Goal: Task Accomplishment & Management: Use online tool/utility

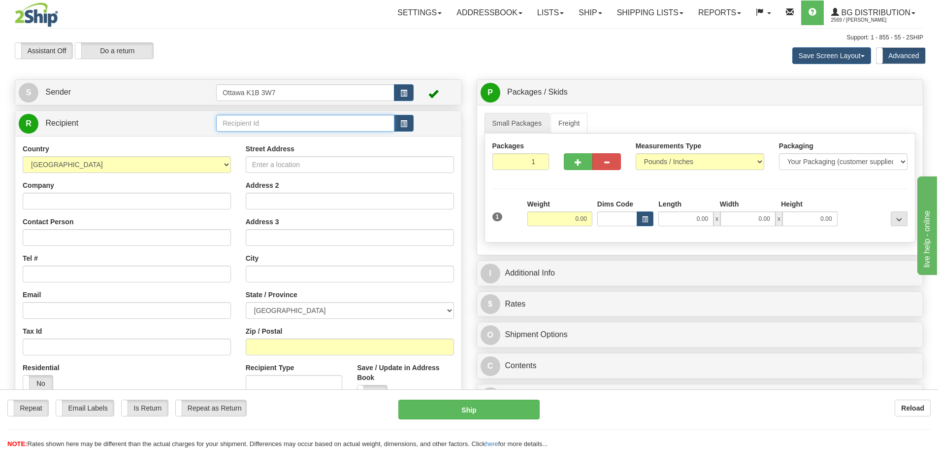
click at [323, 125] on input "text" at bounding box center [305, 123] width 178 height 17
type input "45028"
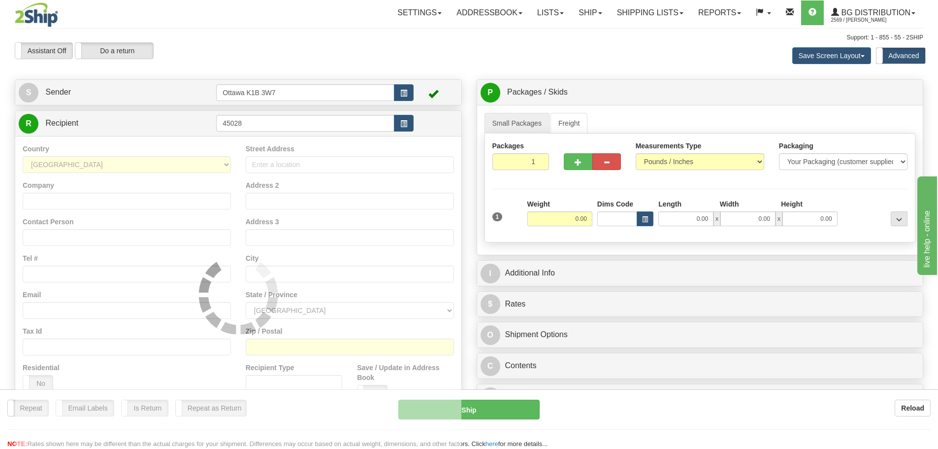
click at [374, 45] on div "Assistant On Assistant Off Do a return Do a return" at bounding box center [199, 50] width 385 height 17
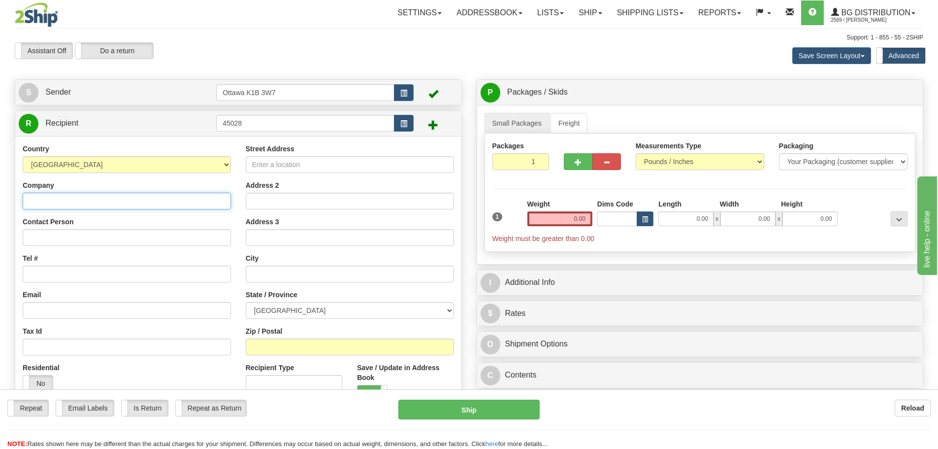
click at [135, 196] on input "Company" at bounding box center [127, 201] width 208 height 17
type input "WDS WESTERN DOOR SOLUTIONS LTD"
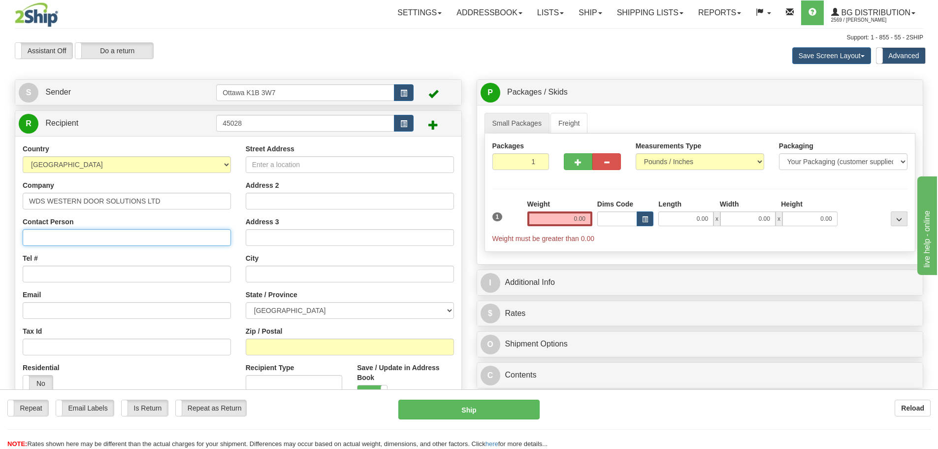
click at [208, 238] on input "Contact Person" at bounding box center [127, 237] width 208 height 17
type input "RECEIVING"
click at [89, 272] on input "Tel #" at bounding box center [127, 273] width 208 height 17
paste input "(250)258-1966"
drag, startPoint x: 29, startPoint y: 272, endPoint x: 11, endPoint y: 274, distance: 17.8
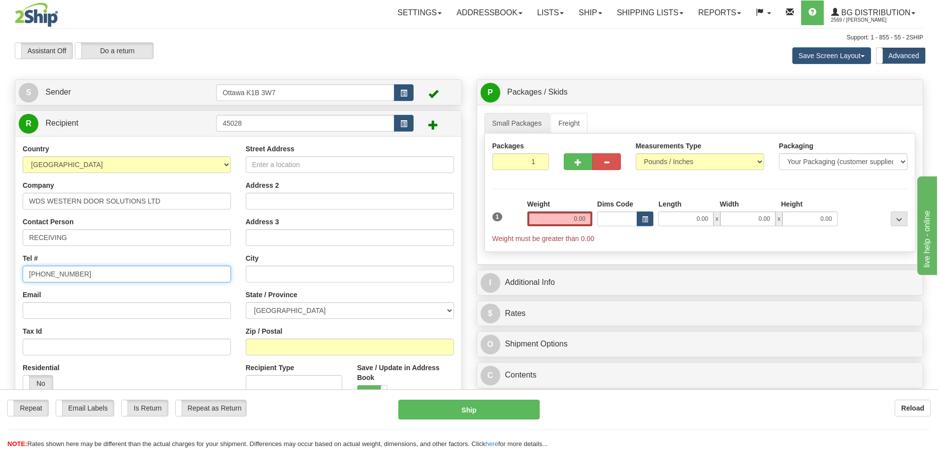
click at [11, 274] on div "Create a label for the return Create Pickup Without Label S Sender Ottawa K1B 3…" at bounding box center [238, 299] width 462 height 440
type input "(250)258-1966"
click at [336, 167] on input "Street Address" at bounding box center [350, 164] width 208 height 17
type input "9-727 STREMEL ROAD"
type input "KELOWNA"
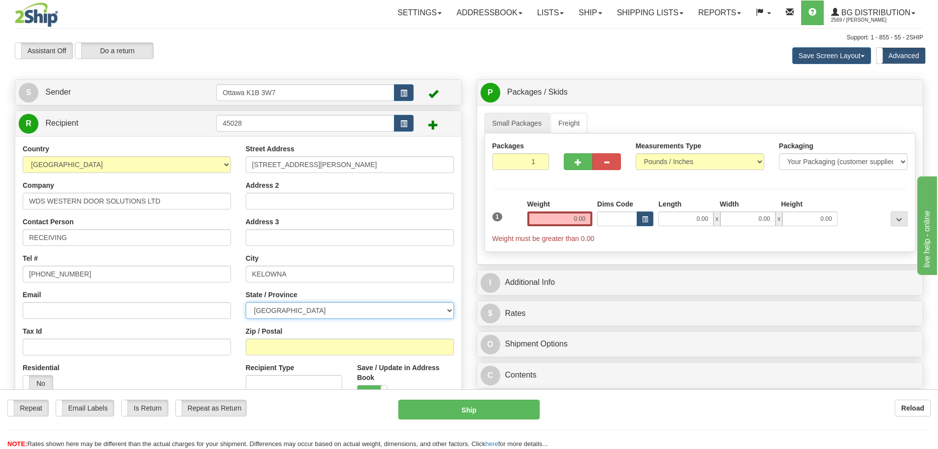
click at [329, 305] on select "ALBERTA BRITISH COLUMBIA MANITOBA NEW BRUNSWICK NEWFOUNDLAND NOVA SCOTIA NUNAVU…" at bounding box center [350, 310] width 208 height 17
select select "BC"
click at [246, 302] on select "ALBERTA BRITISH COLUMBIA MANITOBA NEW BRUNSWICK NEWFOUNDLAND NOVA SCOTIA NUNAVU…" at bounding box center [350, 310] width 208 height 17
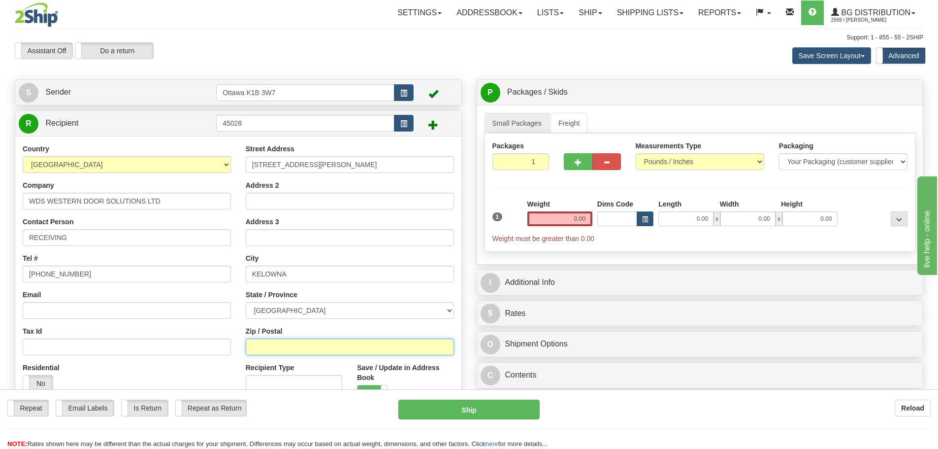
click at [311, 350] on input "Zip / Postal" at bounding box center [350, 346] width 208 height 17
type input "B"
type input "V1X 8H2"
click at [576, 216] on input "0.00" at bounding box center [559, 218] width 65 height 15
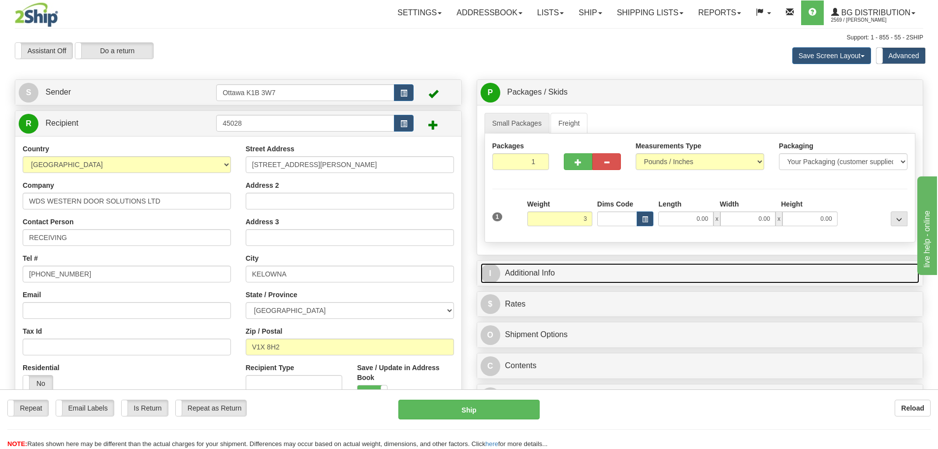
type input "3.00"
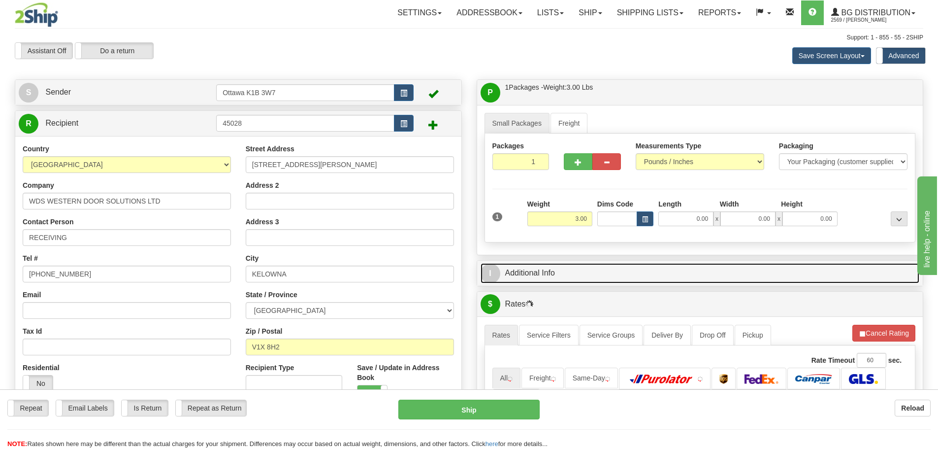
click at [721, 281] on link "I Additional Info" at bounding box center [700, 273] width 439 height 20
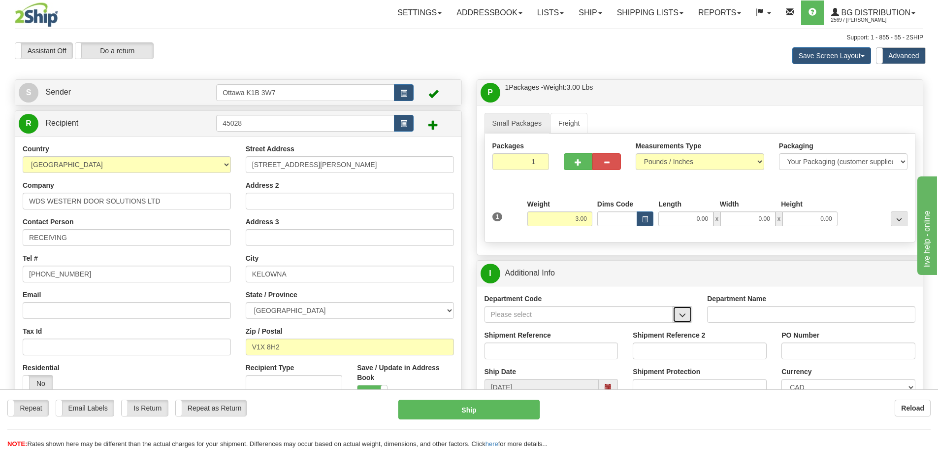
click at [679, 313] on span "button" at bounding box center [682, 315] width 7 height 6
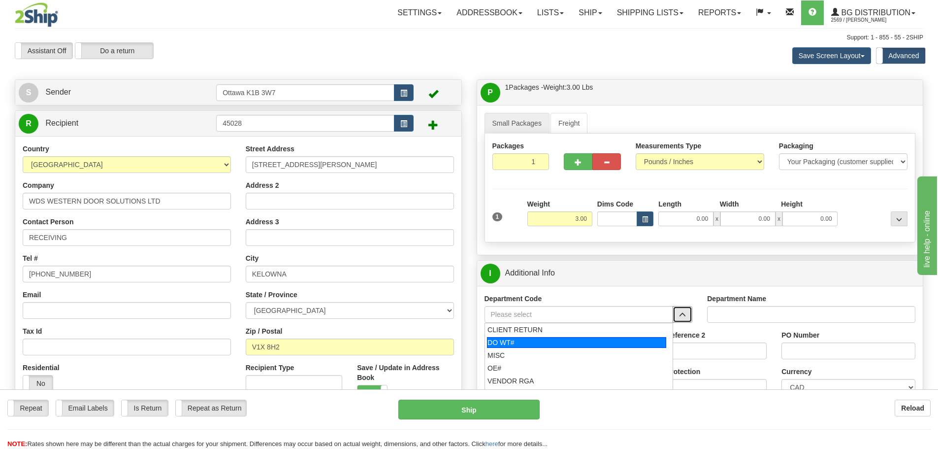
click at [558, 345] on div "DO WT#" at bounding box center [576, 342] width 179 height 11
type input "DO WT#"
type input "DIRECT ORDERS"
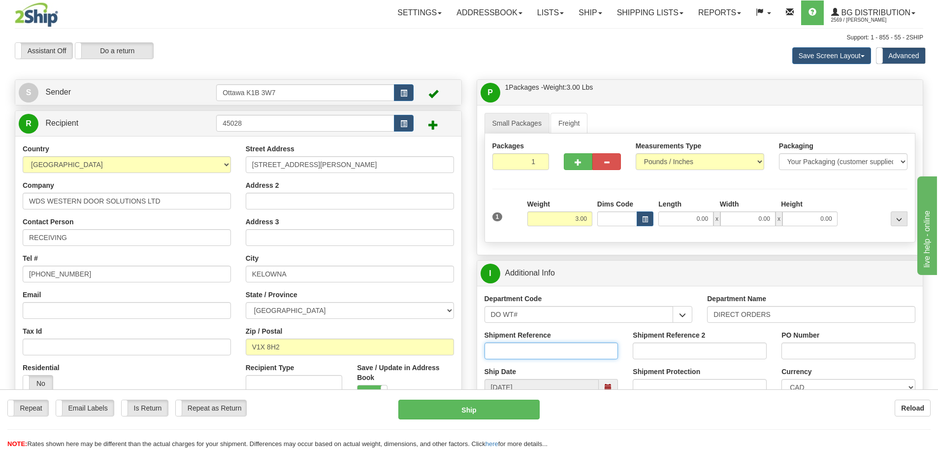
click at [553, 351] on input "Shipment Reference" at bounding box center [551, 350] width 134 height 17
type input "167892-00"
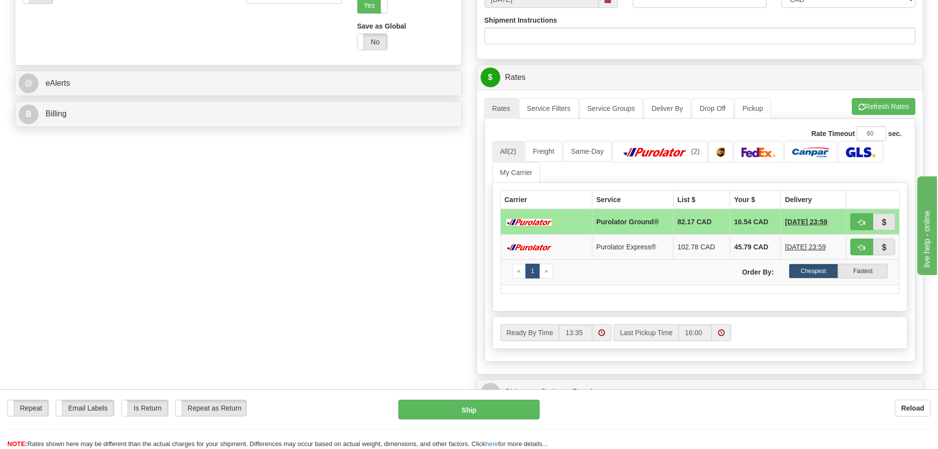
scroll to position [394, 0]
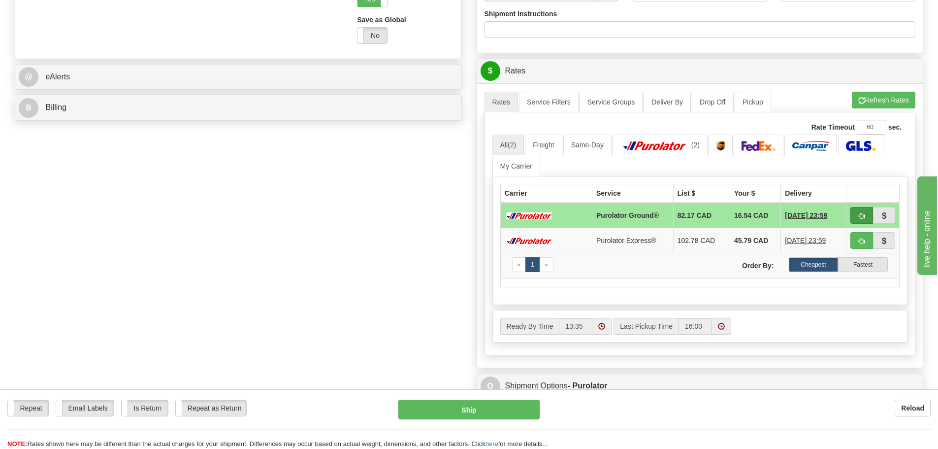
type input "MERRITT CORRECTIONS"
click at [866, 218] on button "button" at bounding box center [861, 215] width 23 height 17
type input "260"
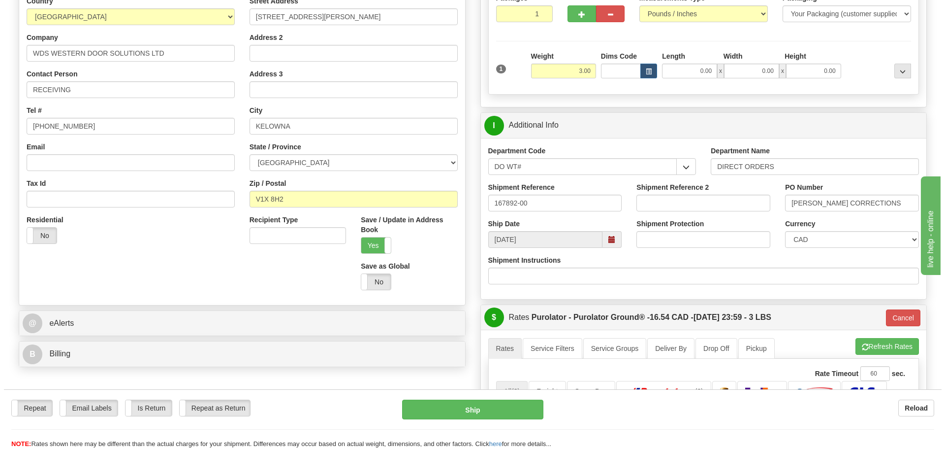
scroll to position [98, 0]
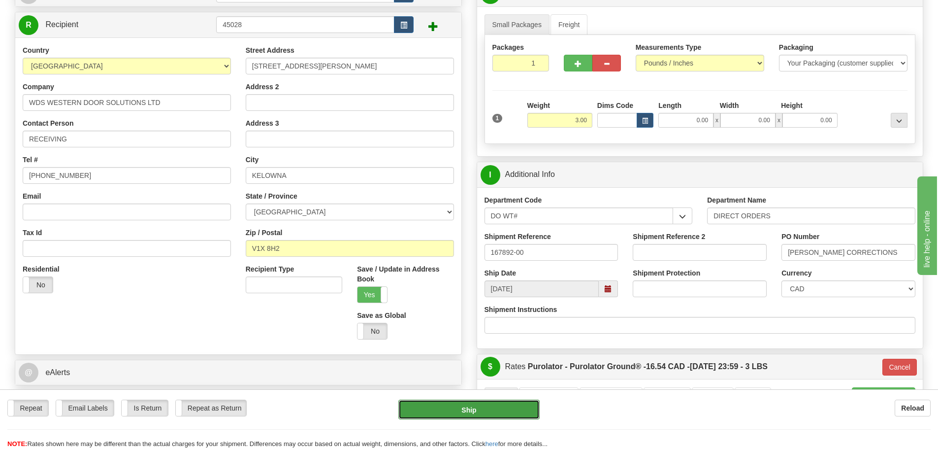
click at [438, 414] on button "Ship" at bounding box center [468, 409] width 141 height 20
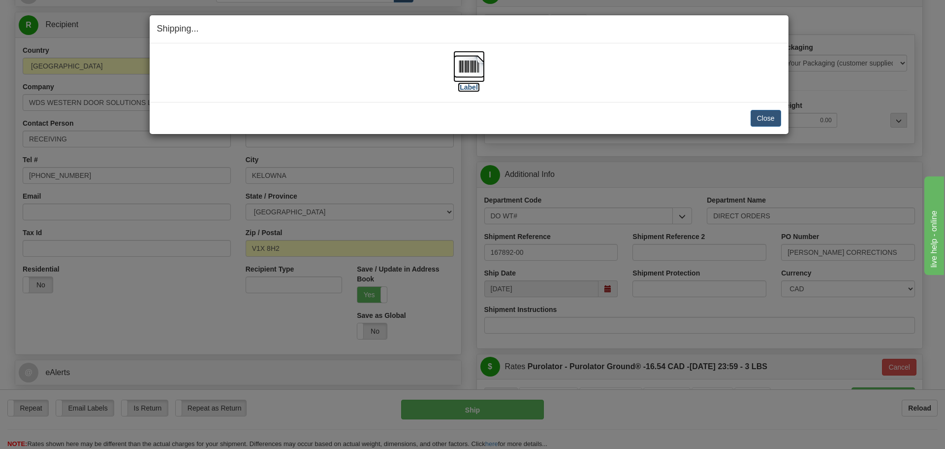
click at [465, 84] on label "[Label]" at bounding box center [469, 87] width 23 height 10
click at [757, 120] on button "Close" at bounding box center [766, 118] width 31 height 17
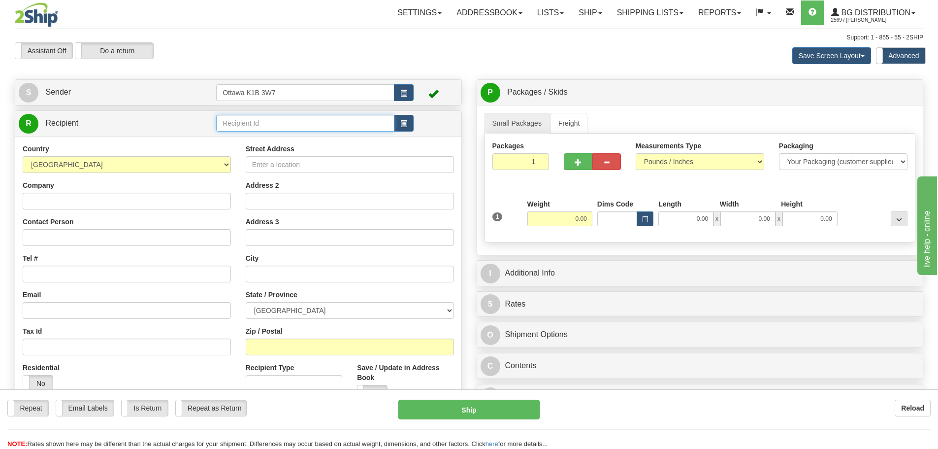
click at [337, 128] on input "text" at bounding box center [305, 123] width 178 height 17
type input "910990"
click at [359, 64] on div "Assistant On Assistant Off Do a return Do a return Previous Next Save Screen La…" at bounding box center [468, 55] width 923 height 27
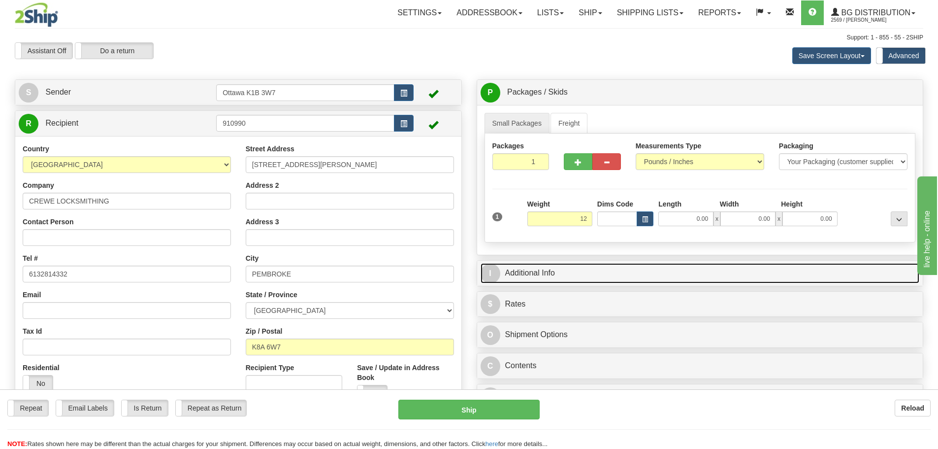
type input "12.00"
click at [743, 265] on link "I Additional Info" at bounding box center [700, 273] width 439 height 20
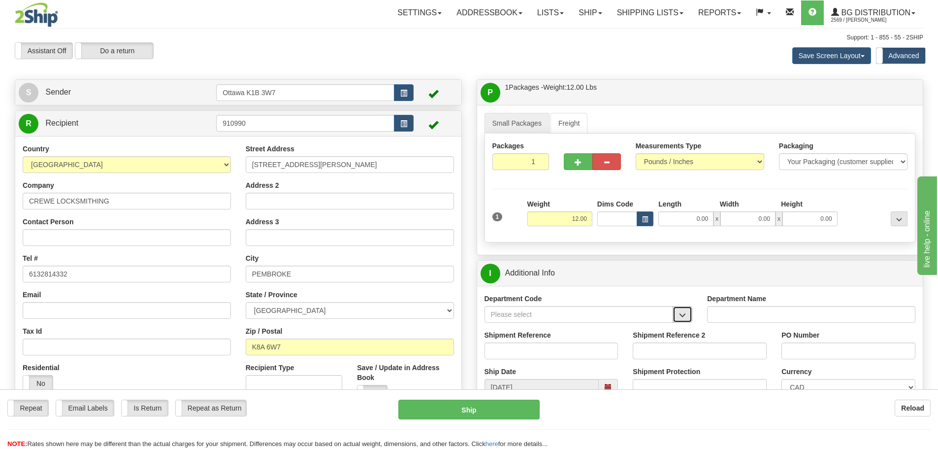
click at [683, 321] on button "button" at bounding box center [683, 314] width 20 height 17
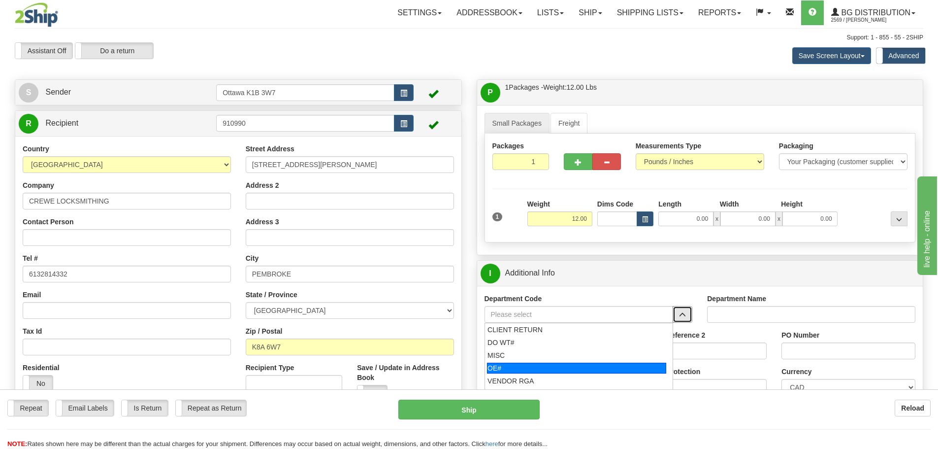
click at [576, 367] on div "OE#" at bounding box center [576, 367] width 179 height 11
type input "OE#"
type input "ORDERS"
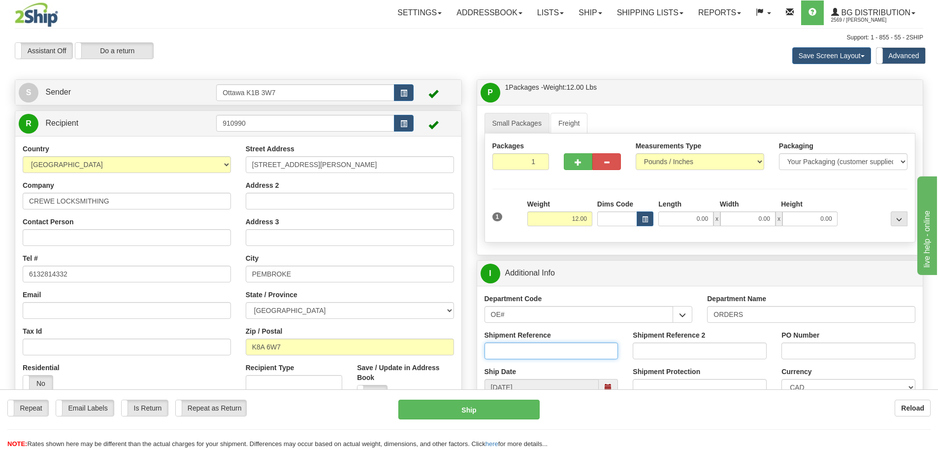
click at [562, 354] on input "Shipment Reference" at bounding box center [551, 350] width 134 height 17
type input "10205447-00"
click at [796, 347] on input "PO Number" at bounding box center [848, 350] width 134 height 17
type input "N/A"
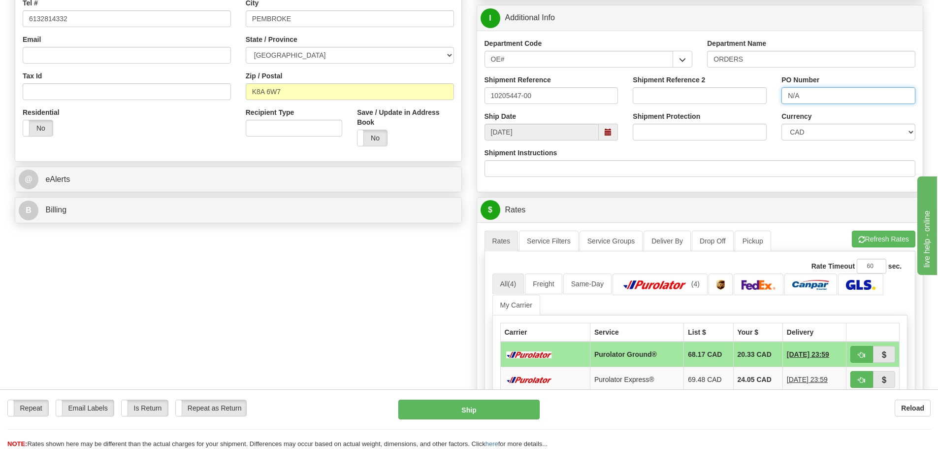
scroll to position [345, 0]
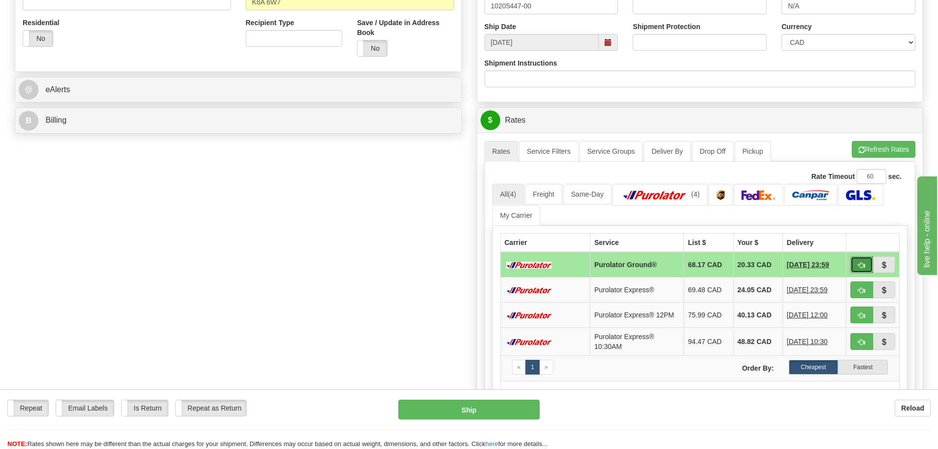
click at [866, 268] on button "button" at bounding box center [861, 264] width 23 height 17
type input "260"
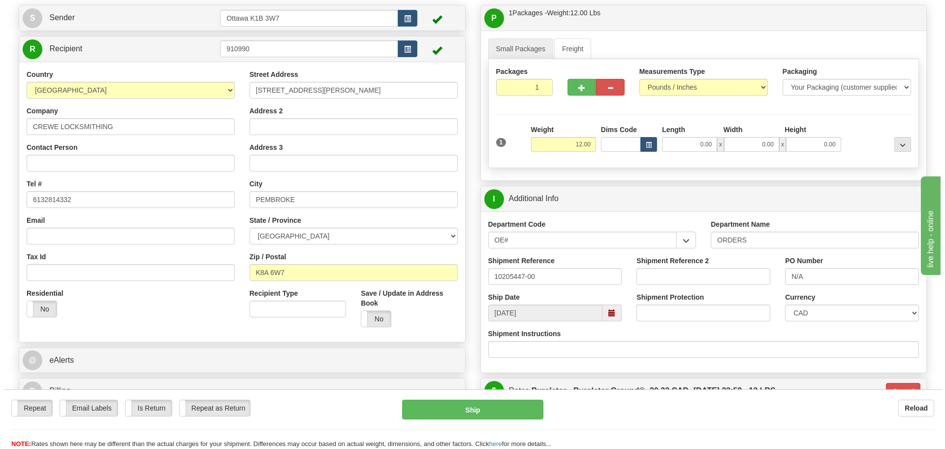
scroll to position [98, 0]
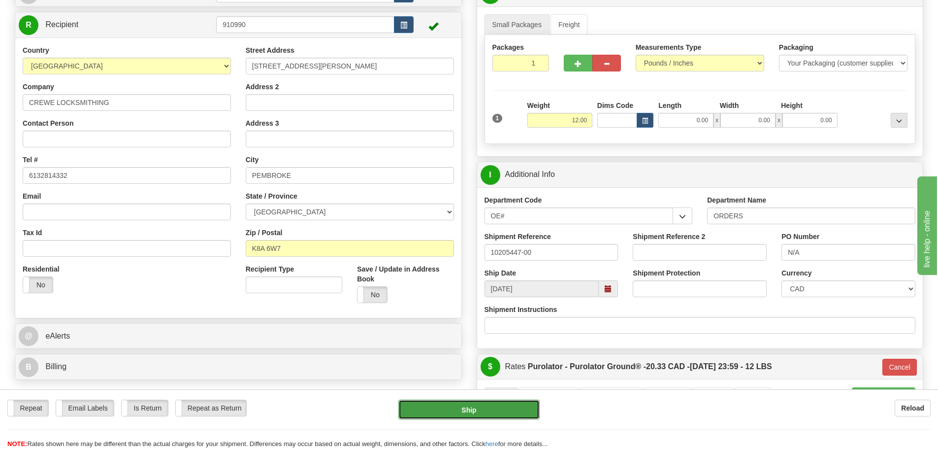
click at [459, 418] on button "Ship" at bounding box center [468, 409] width 141 height 20
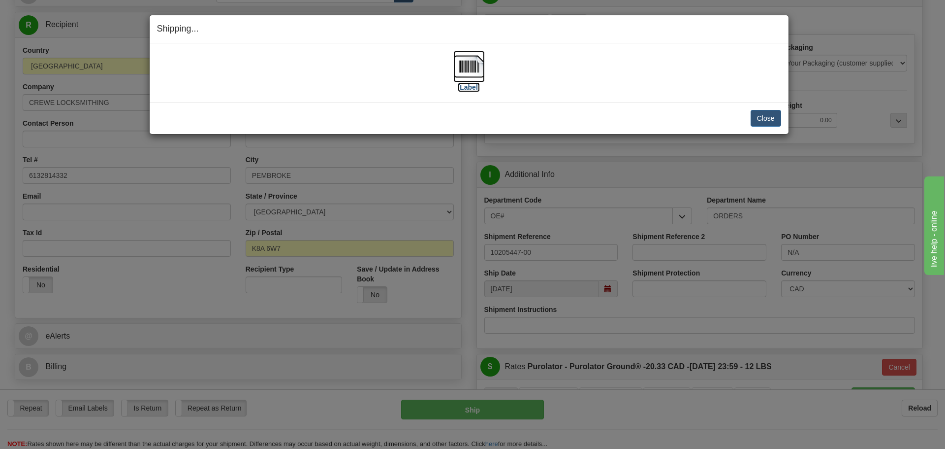
click at [477, 83] on label "[Label]" at bounding box center [469, 87] width 23 height 10
click at [763, 116] on button "Close" at bounding box center [766, 118] width 31 height 17
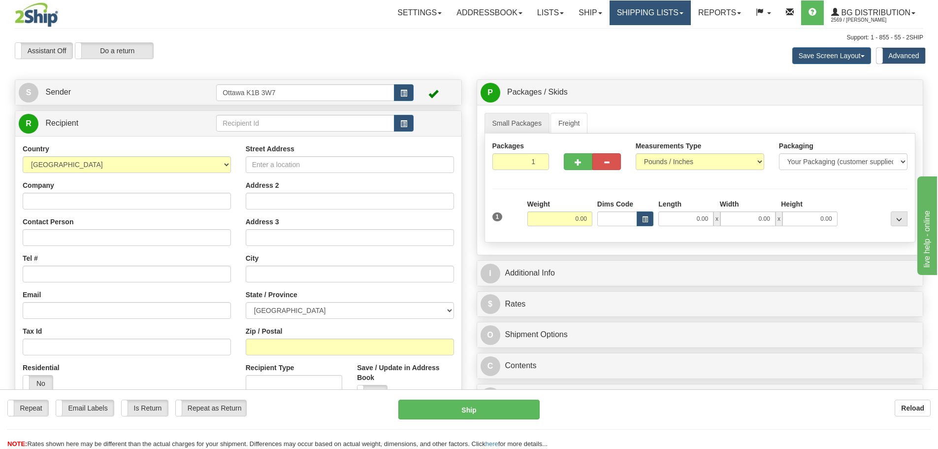
click at [663, 9] on link "Shipping lists" at bounding box center [650, 12] width 81 height 25
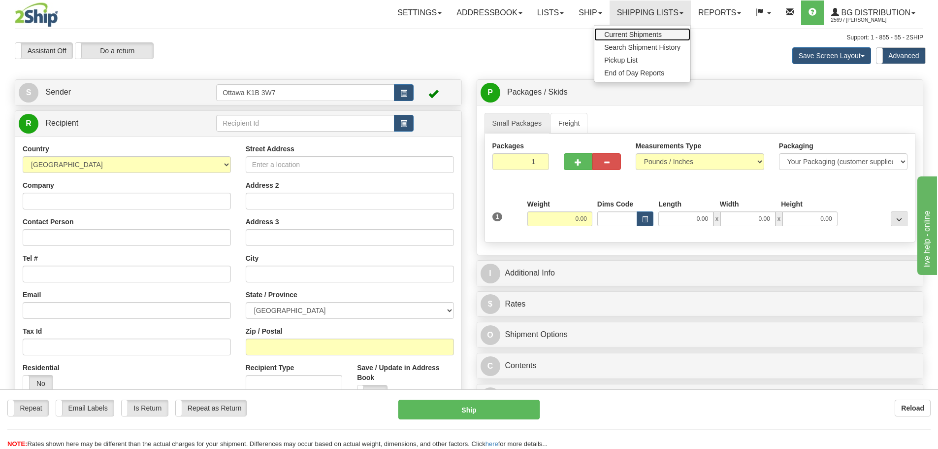
click at [635, 35] on span "Current Shipments" at bounding box center [633, 35] width 58 height 8
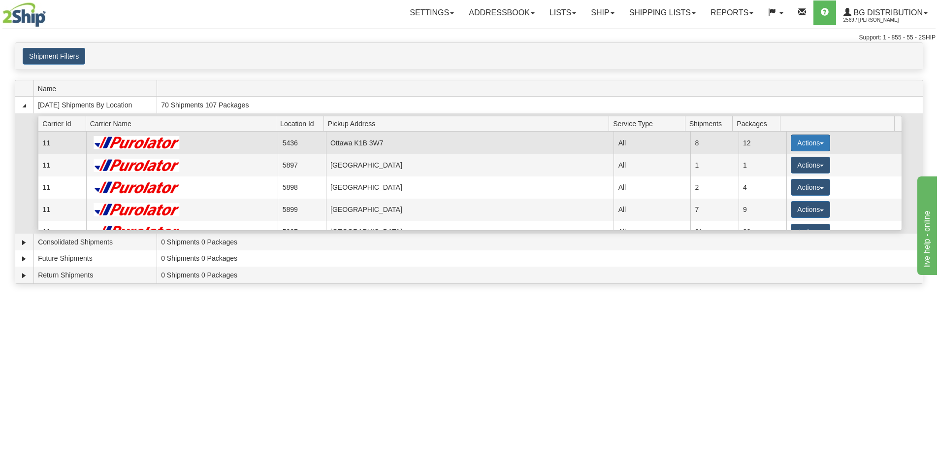
click at [823, 139] on button "Actions" at bounding box center [810, 142] width 39 height 17
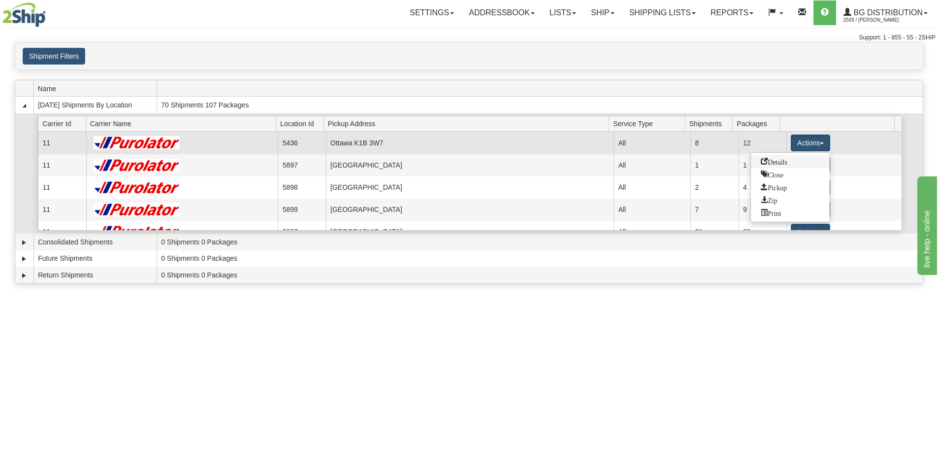
click at [781, 165] on link "Details" at bounding box center [790, 161] width 79 height 13
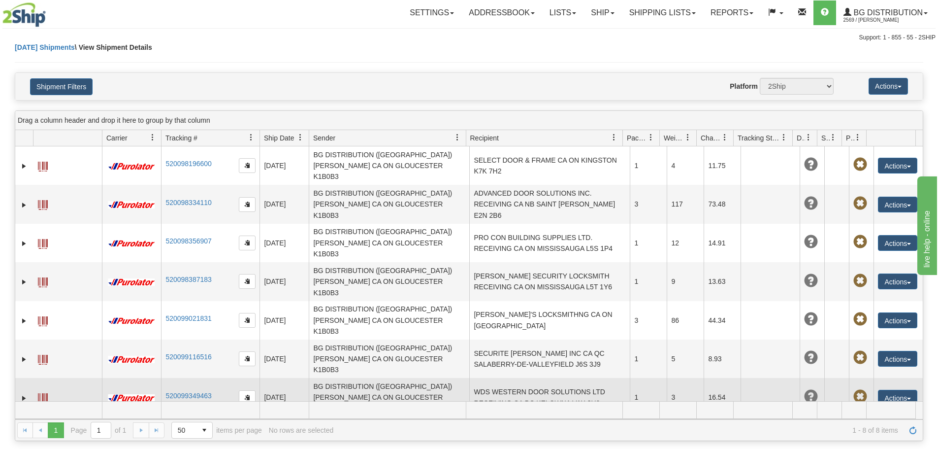
click at [501, 378] on td "WDS WESTERN DOOR SOLUTIONS LTD RECEIVING CA BC KELOWNA V1X 8H2" at bounding box center [549, 397] width 161 height 38
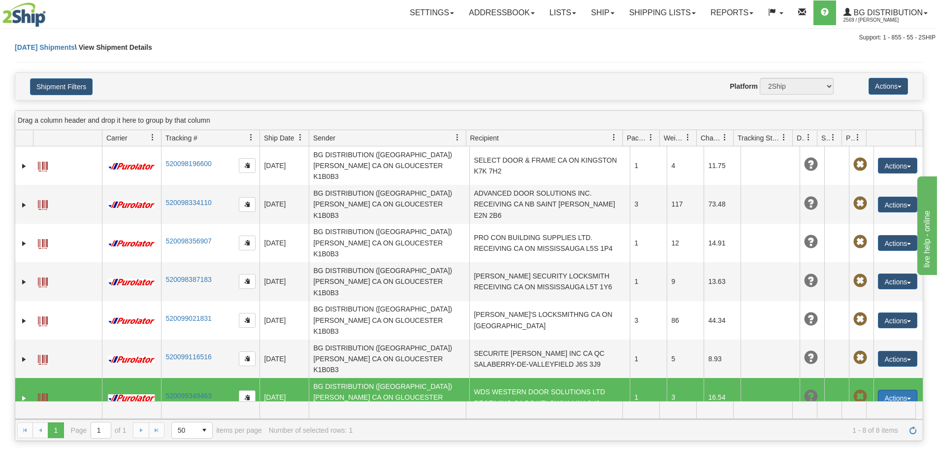
click at [883, 389] on button "Actions" at bounding box center [897, 397] width 39 height 16
click at [859, 409] on link "Edit" at bounding box center [877, 415] width 79 height 13
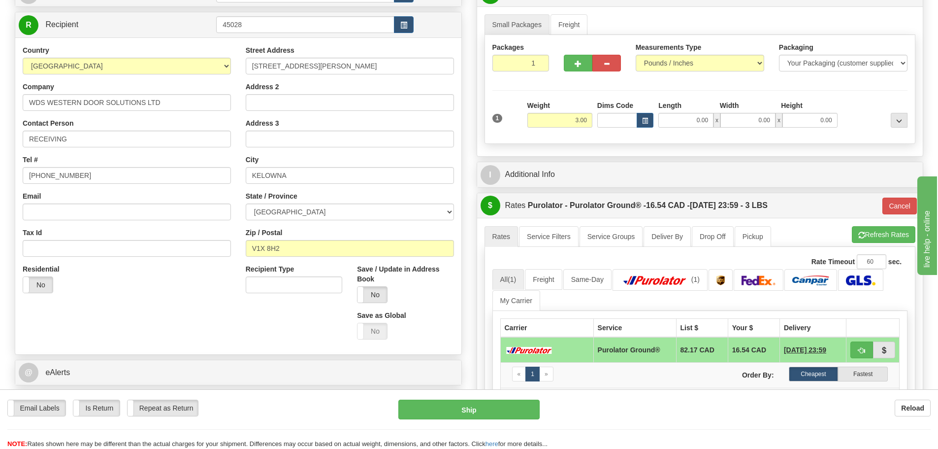
scroll to position [246, 0]
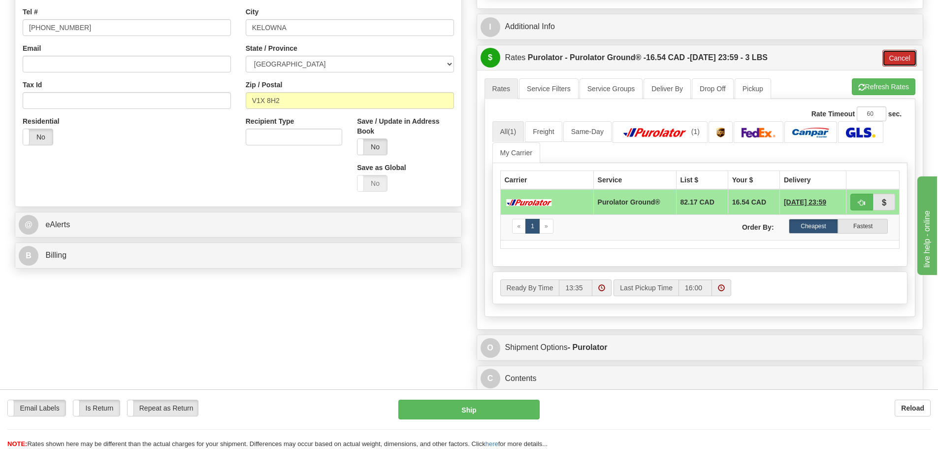
click at [904, 64] on button "Cancel" at bounding box center [899, 58] width 34 height 17
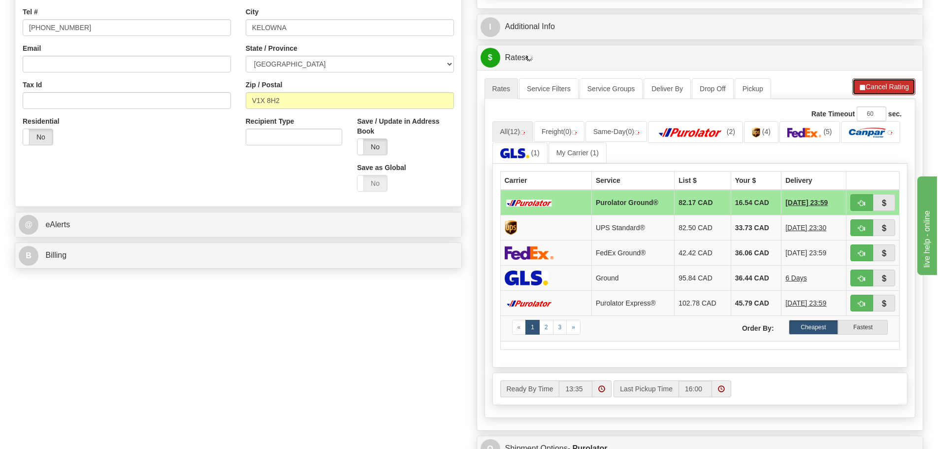
click at [889, 95] on button "Cancel Rating" at bounding box center [883, 86] width 63 height 17
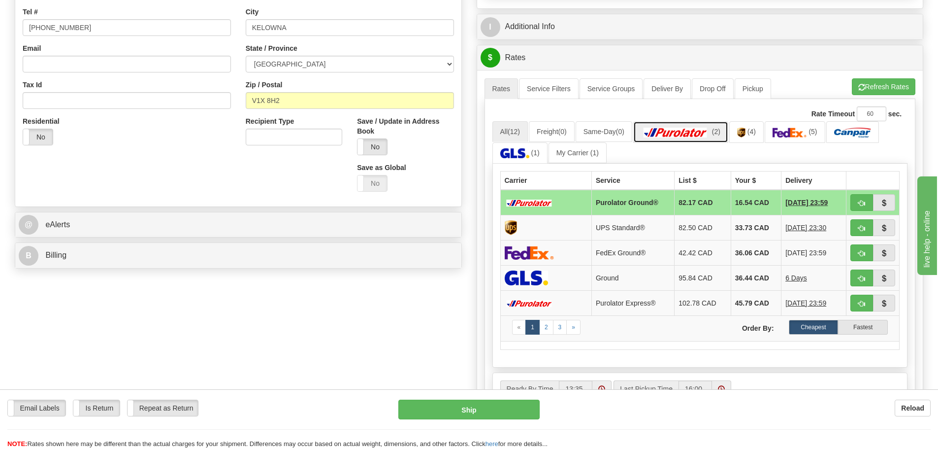
click at [717, 127] on link "(2)" at bounding box center [680, 131] width 95 height 21
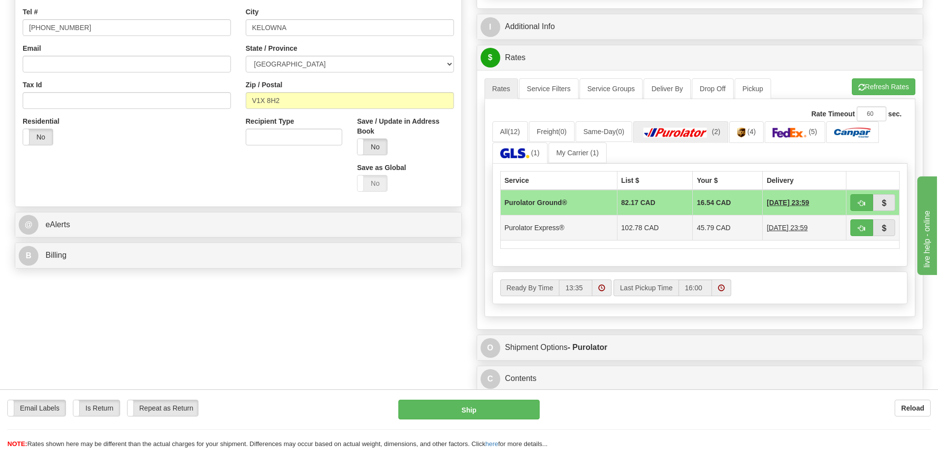
click at [635, 234] on td "102.78 CAD" at bounding box center [655, 227] width 76 height 25
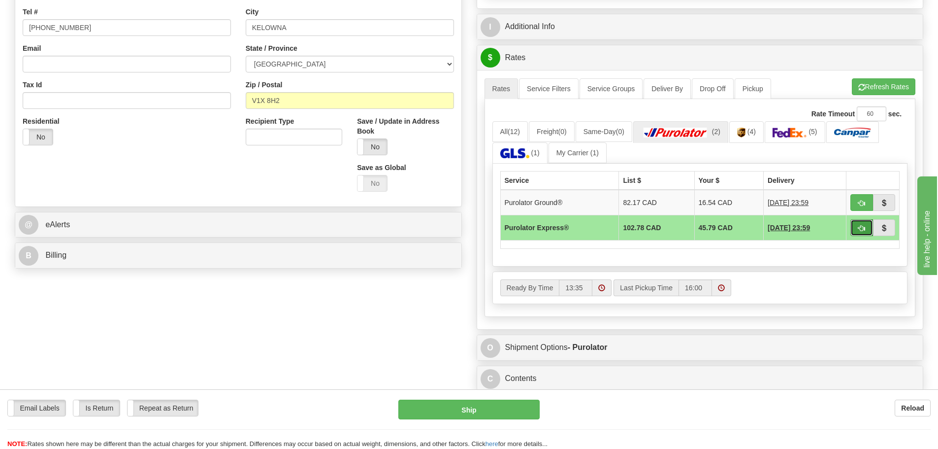
click at [859, 226] on span "button" at bounding box center [861, 228] width 7 height 6
type input "202"
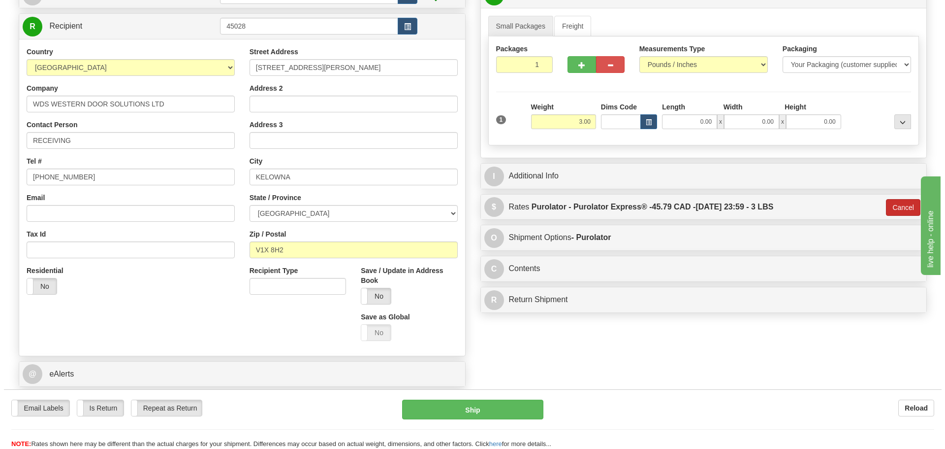
scroll to position [49, 0]
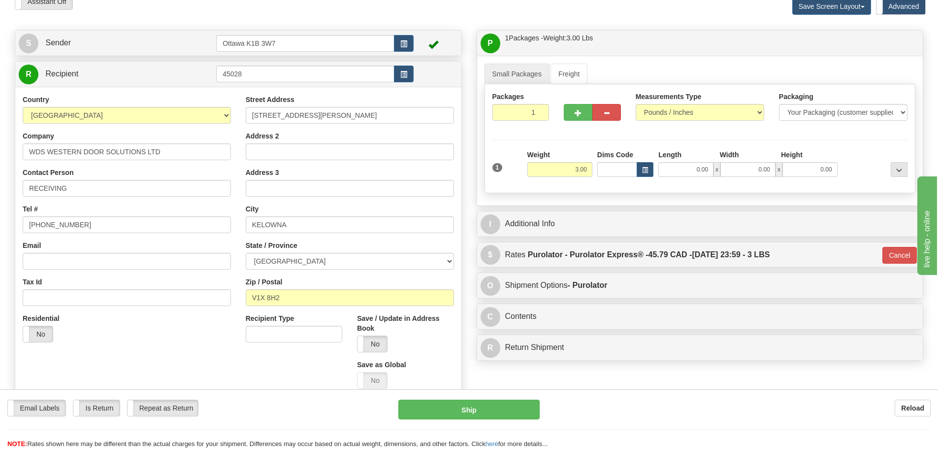
click at [496, 423] on div "Email Labels Email Labels Edit Is Return Is Return Repeat as Return Repeat as R…" at bounding box center [469, 423] width 938 height 49
click at [495, 411] on button "Ship" at bounding box center [468, 409] width 141 height 20
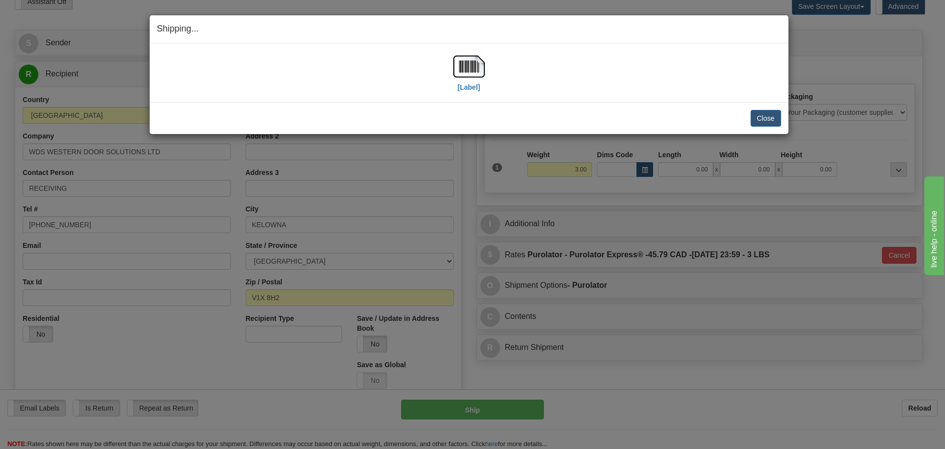
drag, startPoint x: 644, startPoint y: 310, endPoint x: 649, endPoint y: 124, distance: 185.7
drag, startPoint x: 649, startPoint y: 124, endPoint x: 477, endPoint y: 89, distance: 176.3
click at [477, 89] on label "[Label]" at bounding box center [469, 87] width 23 height 10
click at [774, 118] on button "Close" at bounding box center [766, 118] width 31 height 17
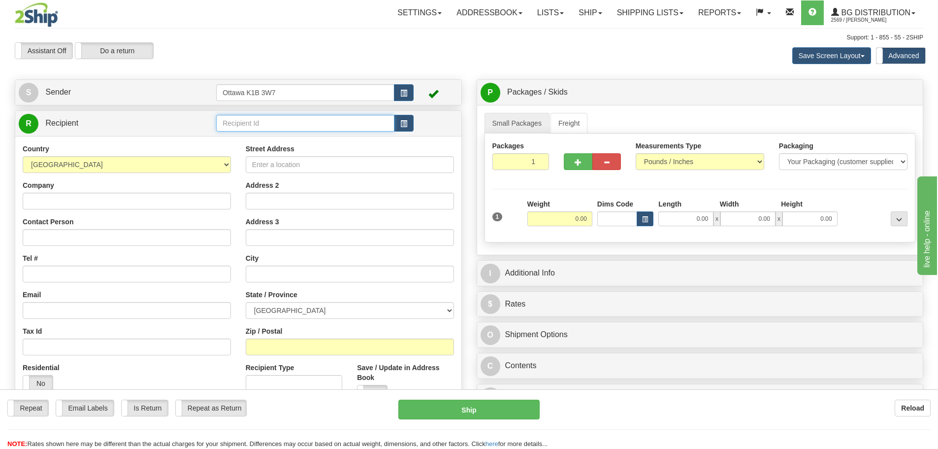
click at [284, 115] on input "text" at bounding box center [305, 123] width 178 height 17
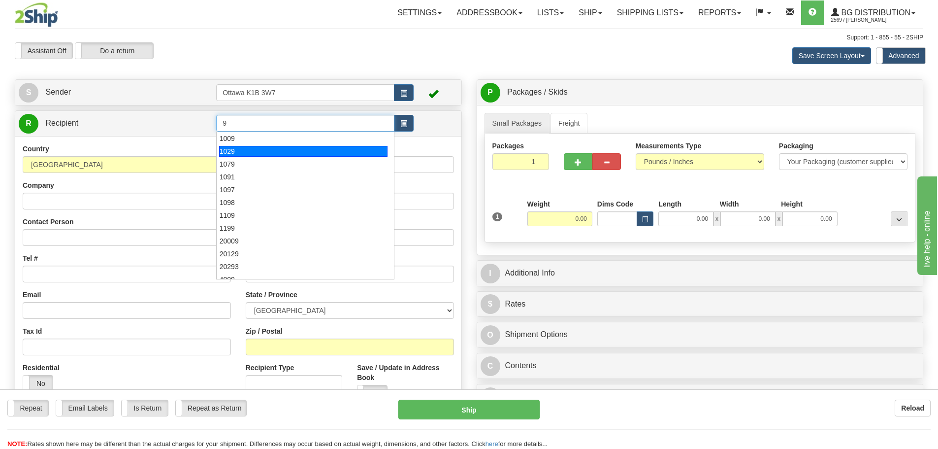
type input "9"
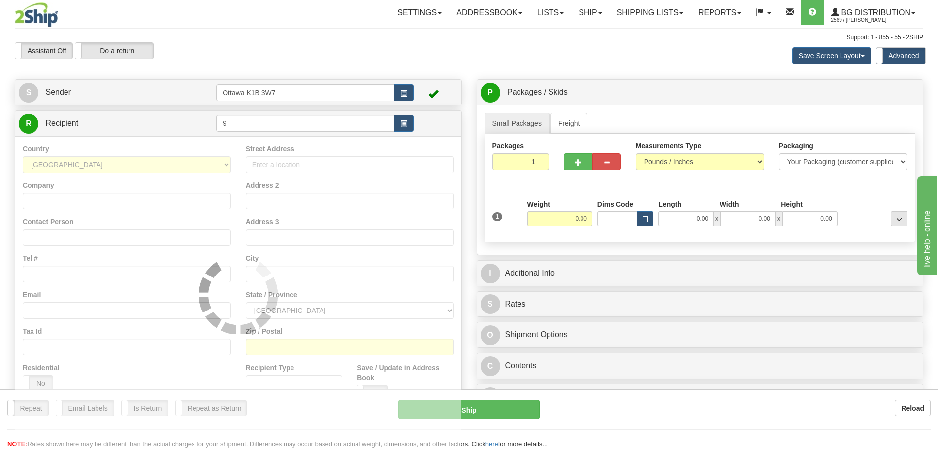
click at [438, 125] on td at bounding box center [436, 123] width 44 height 20
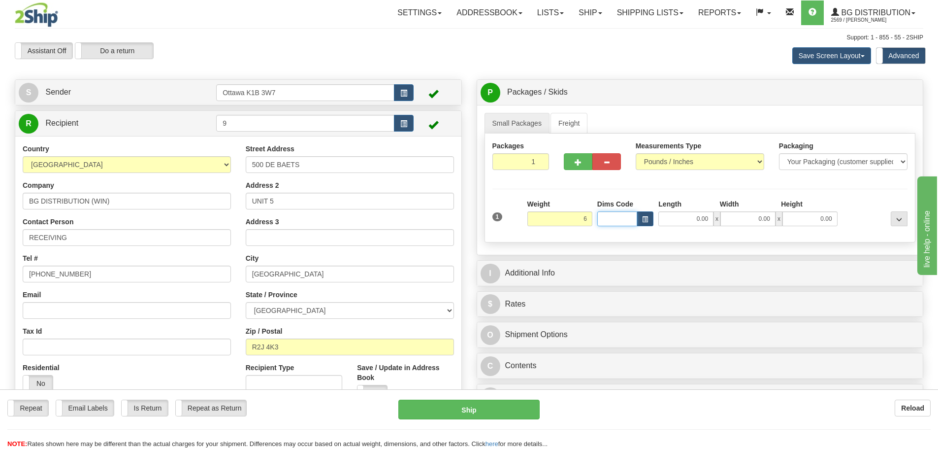
type input "6.00"
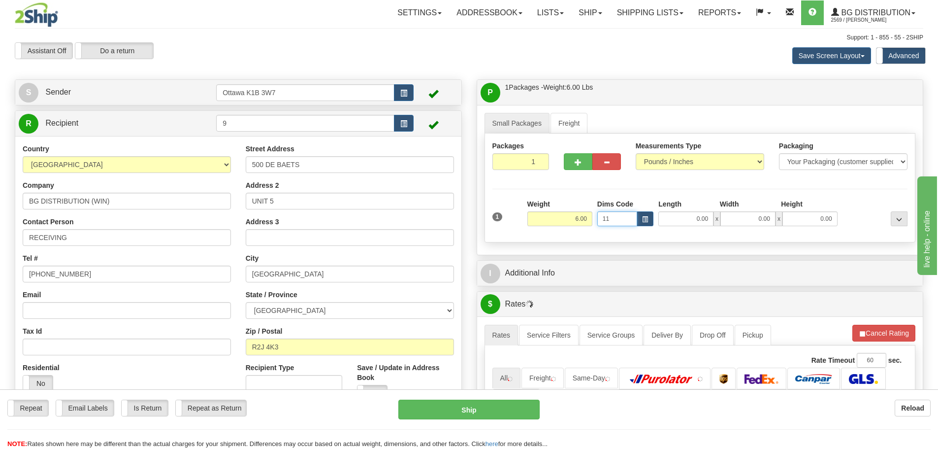
type input "1"
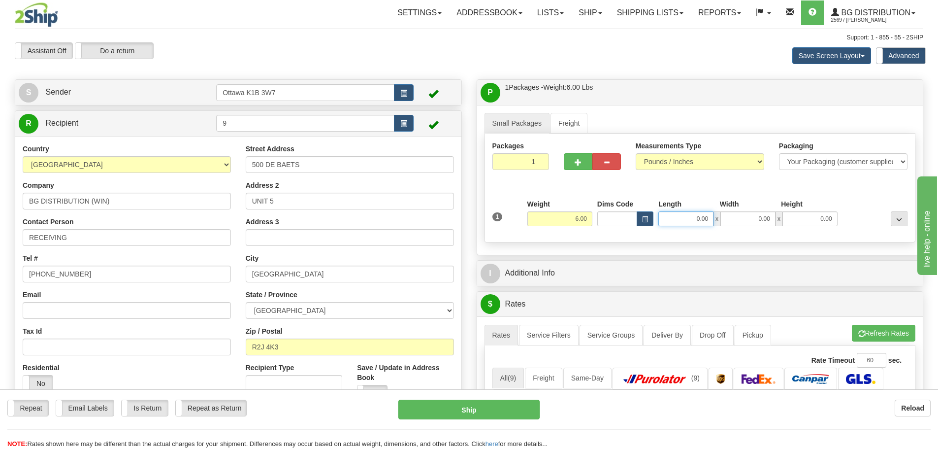
type input "9"
type input "11.00"
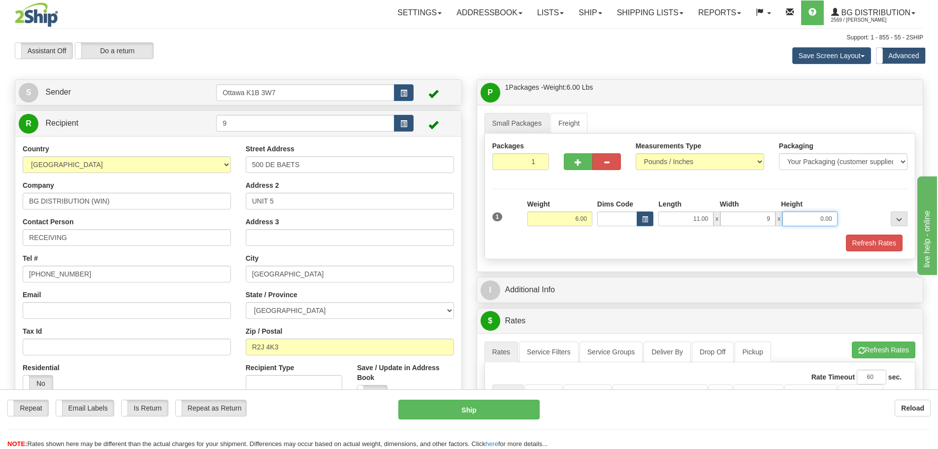
type input "9.00"
type input "6.00"
click at [635, 239] on div "Refresh Rates" at bounding box center [700, 242] width 420 height 17
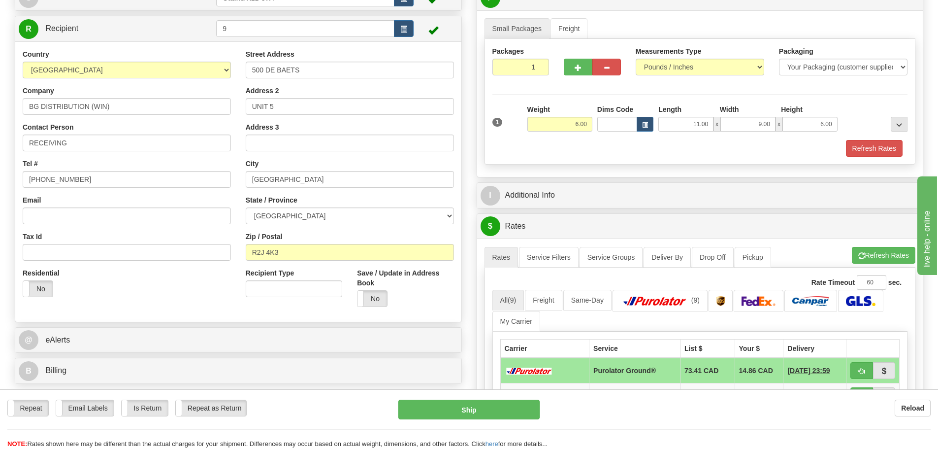
scroll to position [98, 0]
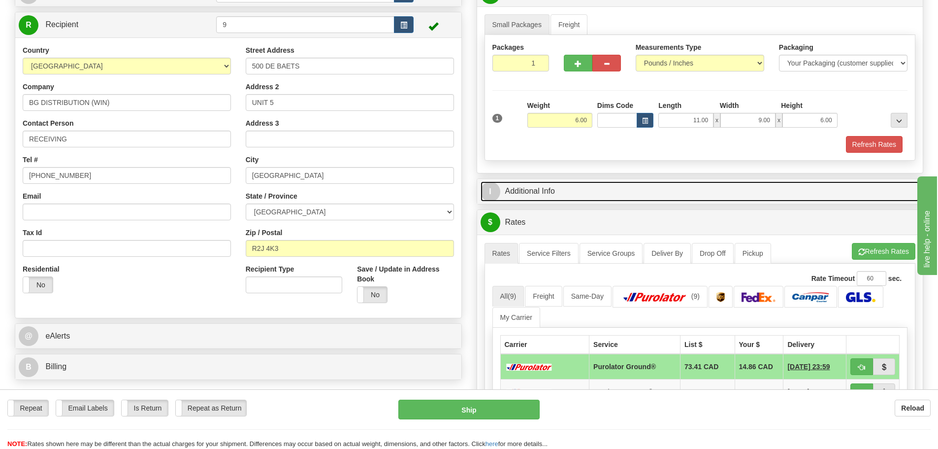
click at [553, 193] on link "I Additional Info" at bounding box center [700, 191] width 439 height 20
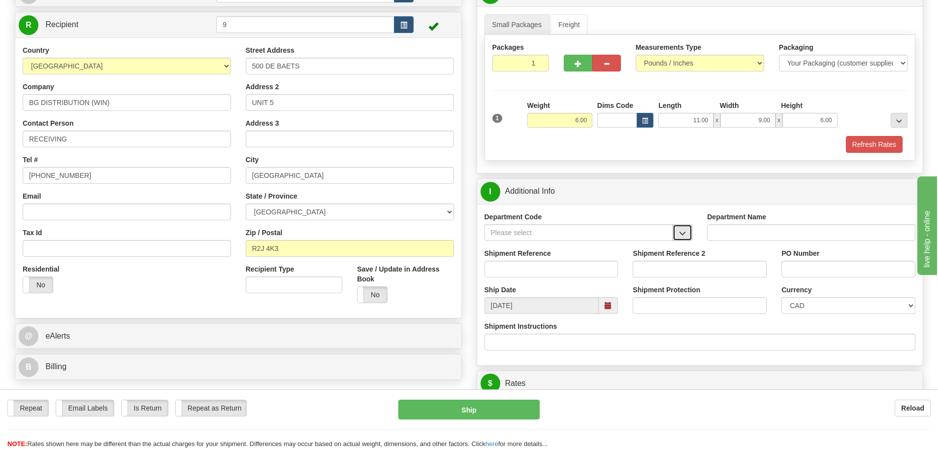
click at [687, 234] on button "button" at bounding box center [683, 232] width 20 height 17
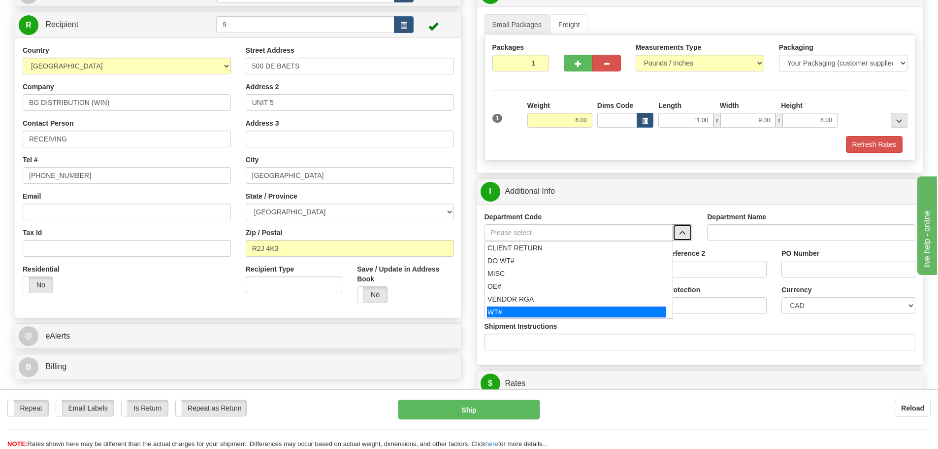
click at [578, 310] on div "WT#" at bounding box center [576, 311] width 179 height 11
type input "WT#"
type input "WAREHOUSE TRANSFERS"
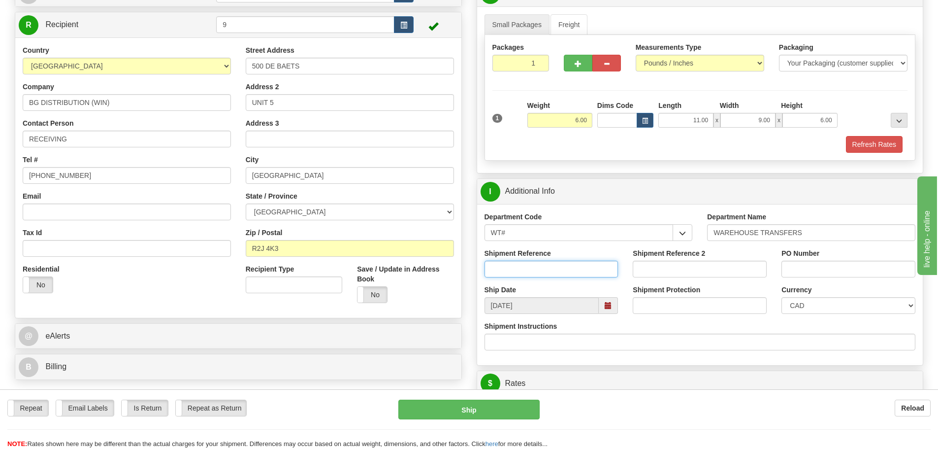
click at [565, 270] on input "Shipment Reference" at bounding box center [551, 268] width 134 height 17
drag, startPoint x: 565, startPoint y: 270, endPoint x: 393, endPoint y: 261, distance: 172.0
type input "167910-00"
click at [808, 269] on input "PO Number" at bounding box center [848, 268] width 134 height 17
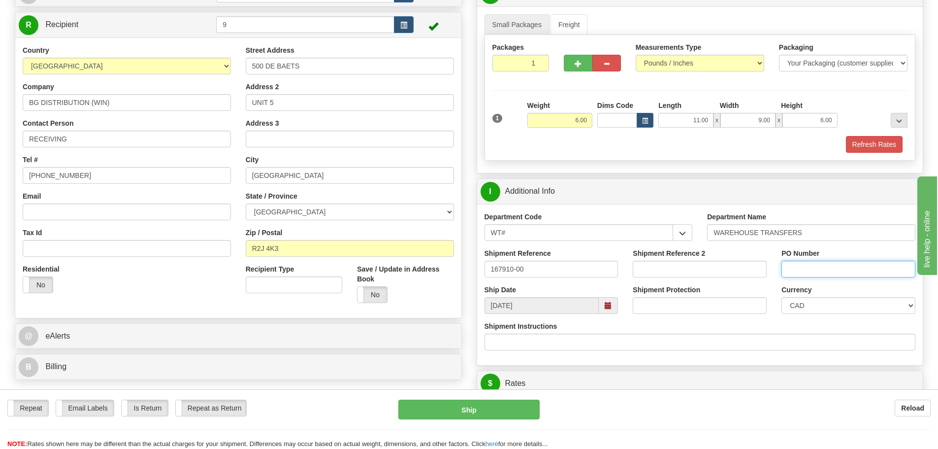
paste input "167910-00"
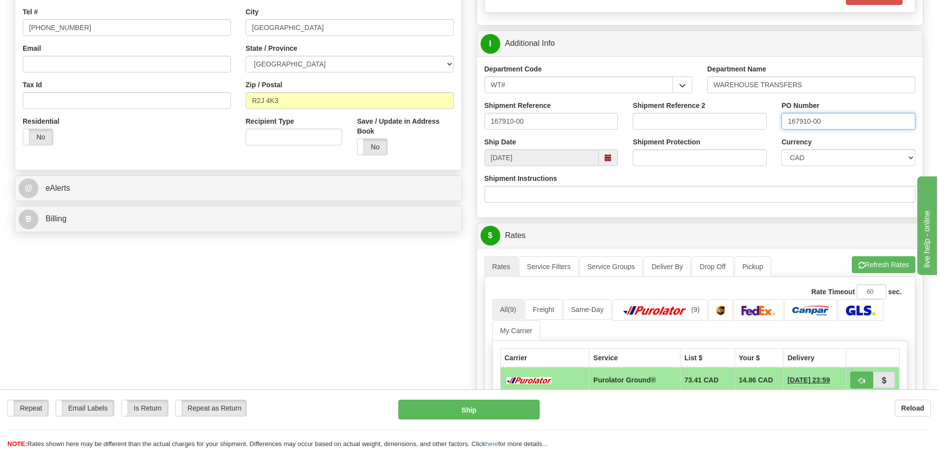
type input "167910-00"
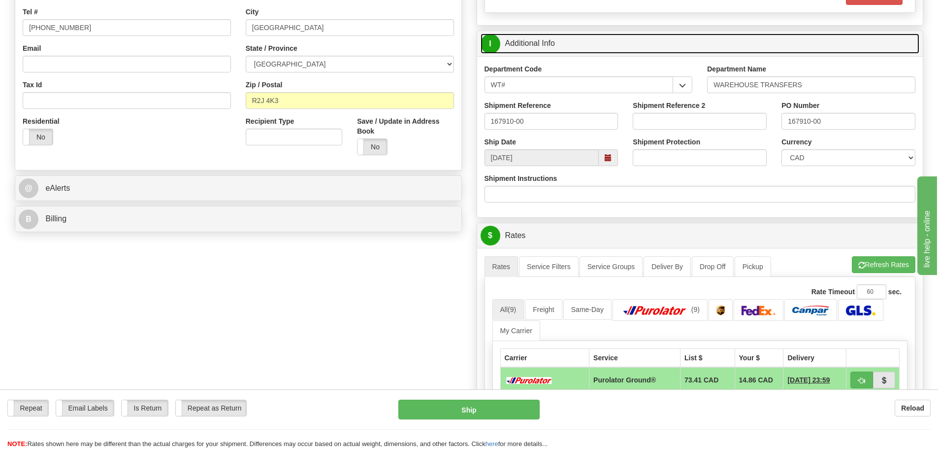
click at [547, 45] on link "I Additional Info" at bounding box center [700, 43] width 439 height 20
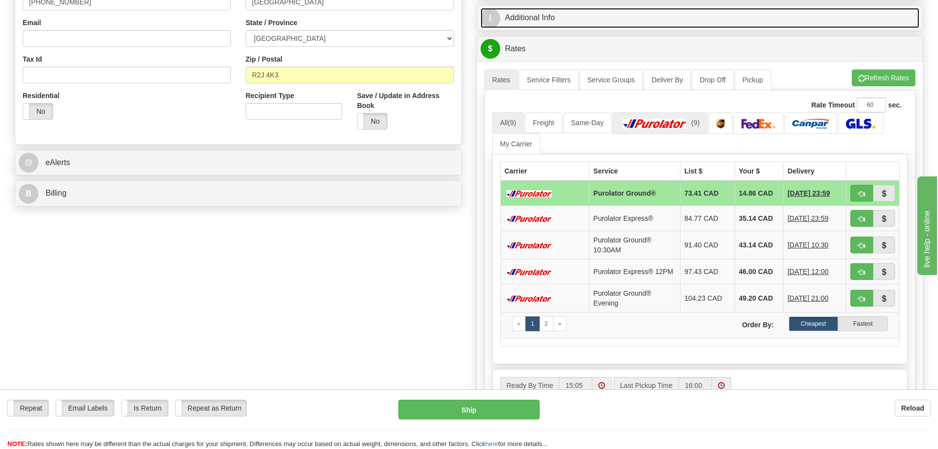
scroll to position [295, 0]
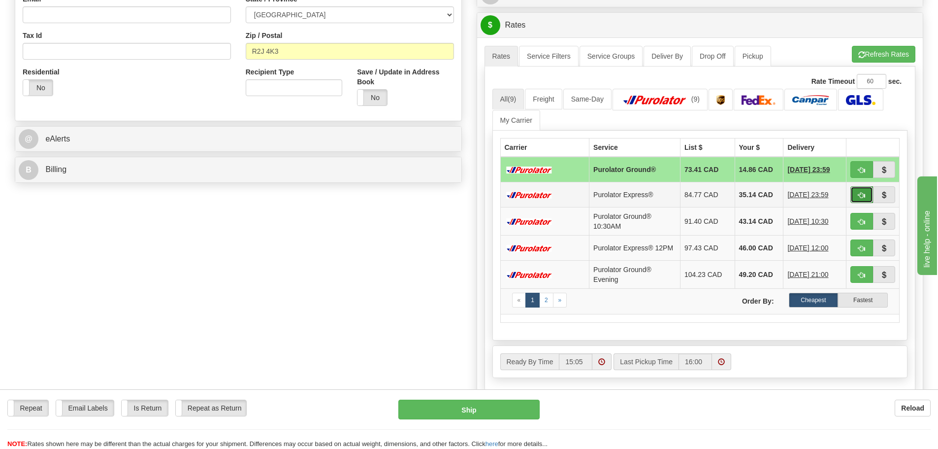
click at [857, 193] on button "button" at bounding box center [861, 194] width 23 height 17
type input "202"
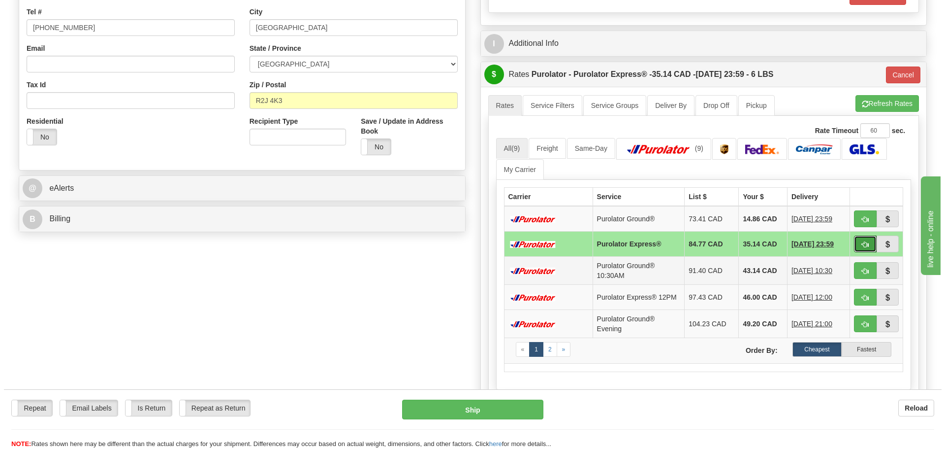
scroll to position [197, 0]
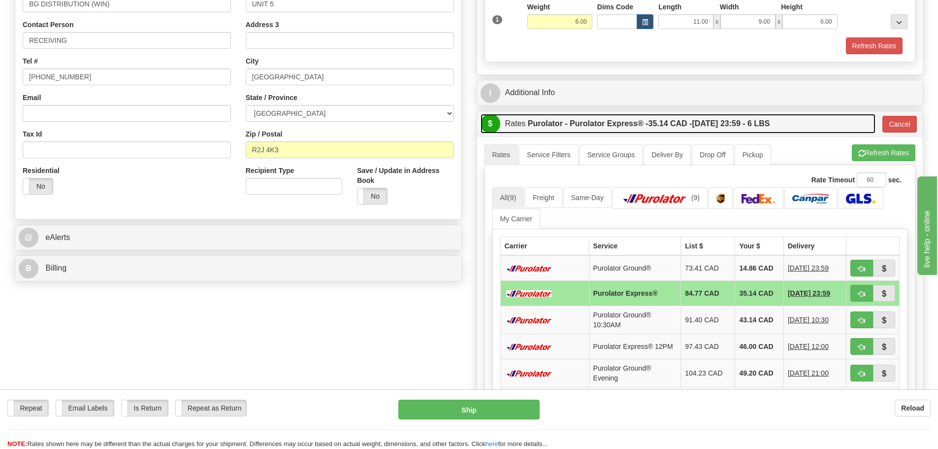
click at [671, 123] on span "35.14 CAD -" at bounding box center [670, 123] width 44 height 8
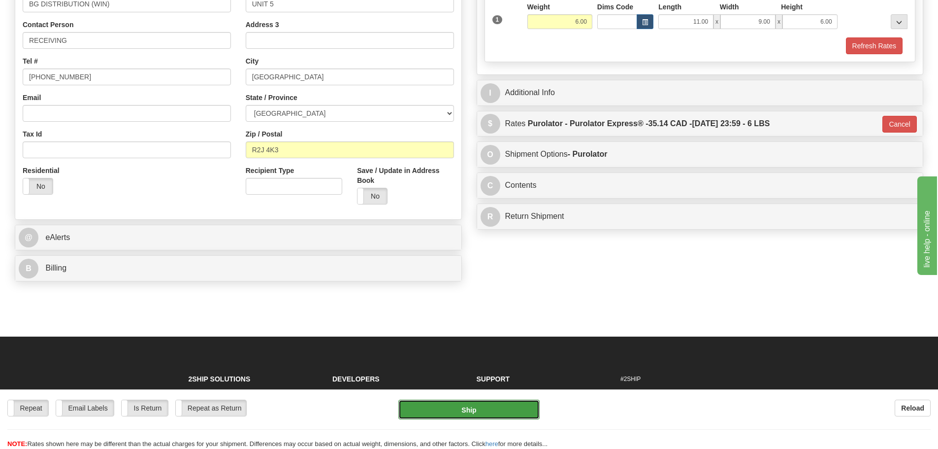
click at [482, 404] on button "Ship" at bounding box center [468, 409] width 141 height 20
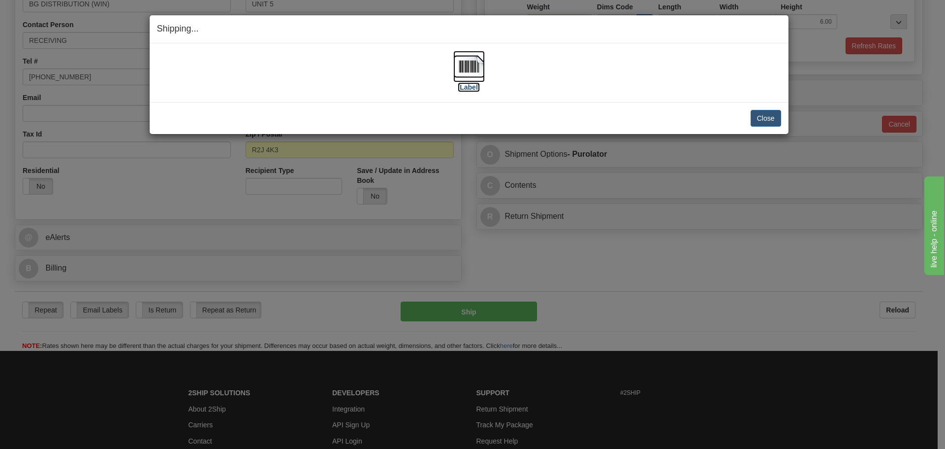
click at [470, 85] on label "[Label]" at bounding box center [469, 87] width 23 height 10
click at [764, 115] on button "Close" at bounding box center [766, 118] width 31 height 17
click at [766, 113] on button "Close" at bounding box center [766, 118] width 31 height 17
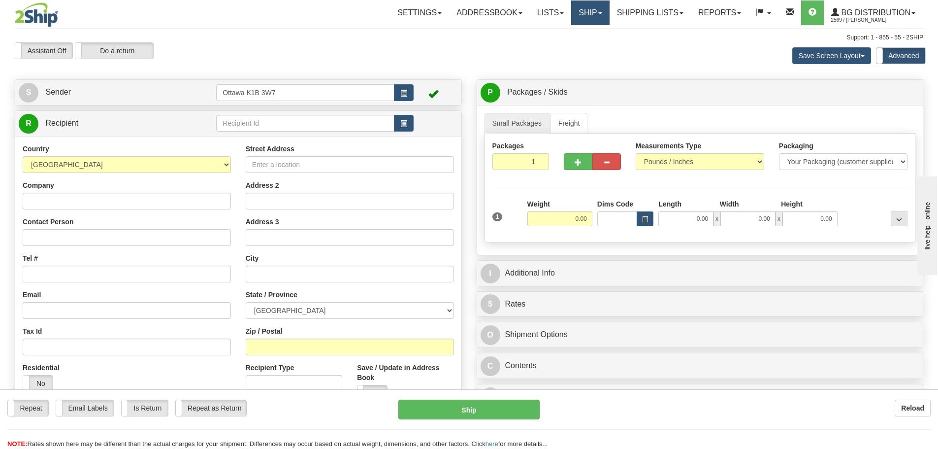
click at [578, 7] on link "Ship" at bounding box center [590, 12] width 38 height 25
click at [549, 14] on link "Lists" at bounding box center [550, 12] width 41 height 25
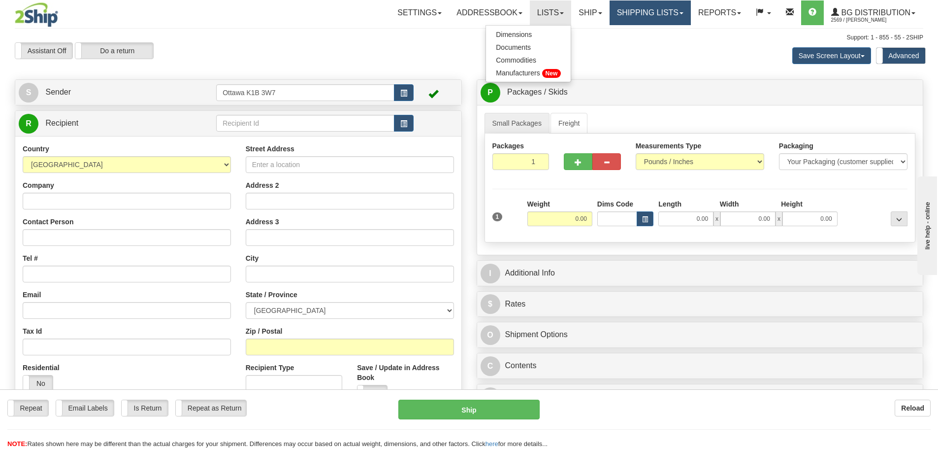
click at [643, 13] on link "Shipping lists" at bounding box center [650, 12] width 81 height 25
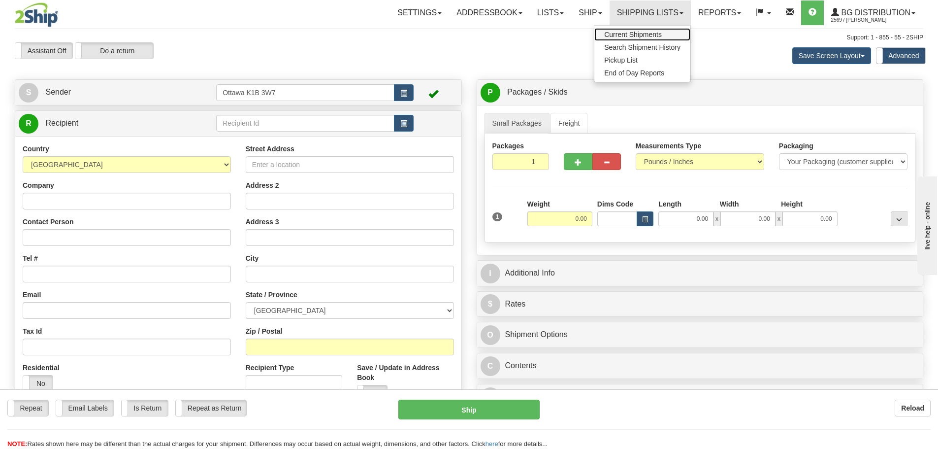
click at [637, 32] on span "Current Shipments" at bounding box center [633, 35] width 58 height 8
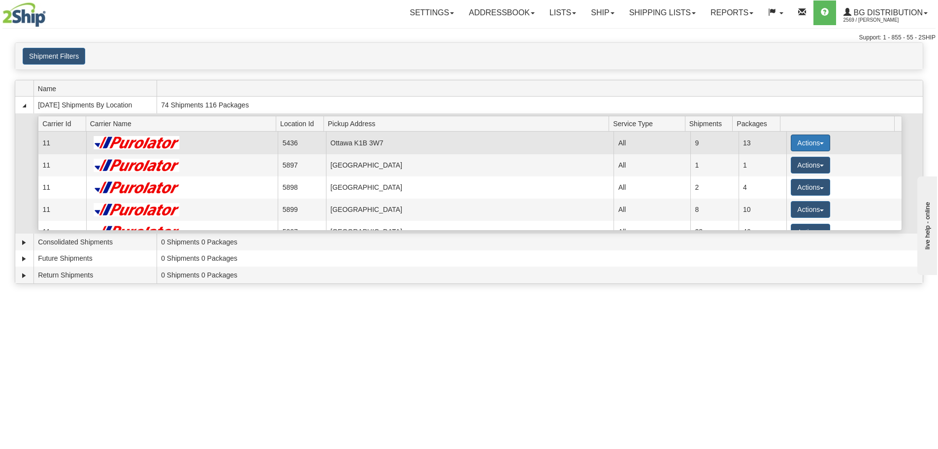
click at [799, 140] on button "Actions" at bounding box center [810, 142] width 39 height 17
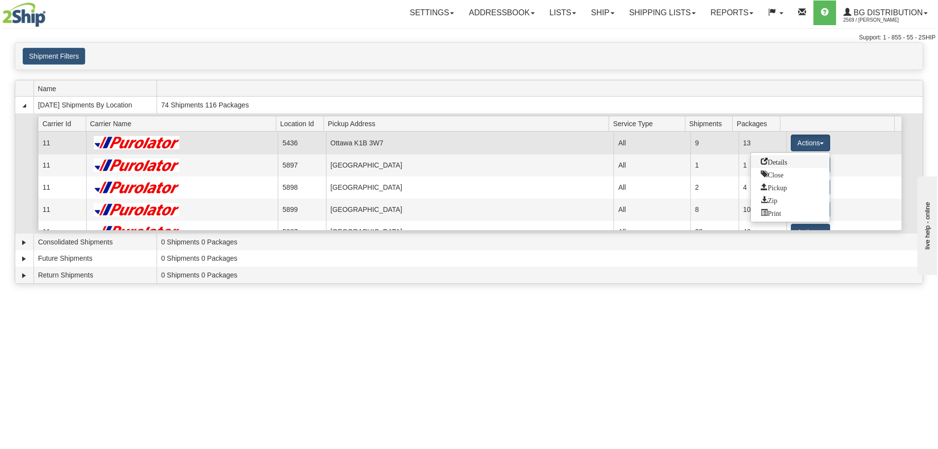
click at [784, 161] on span "Details" at bounding box center [774, 161] width 27 height 7
